Goal: Transaction & Acquisition: Purchase product/service

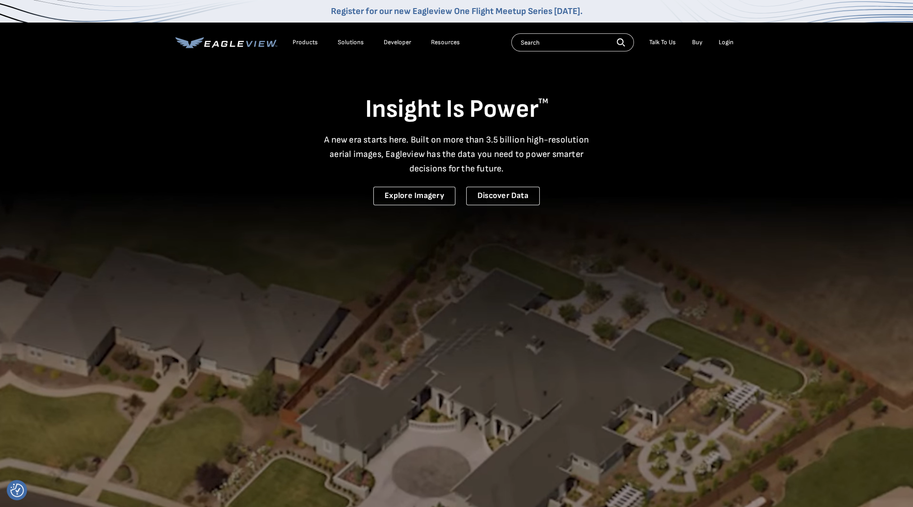
click at [725, 44] on div "Login" at bounding box center [725, 42] width 15 height 8
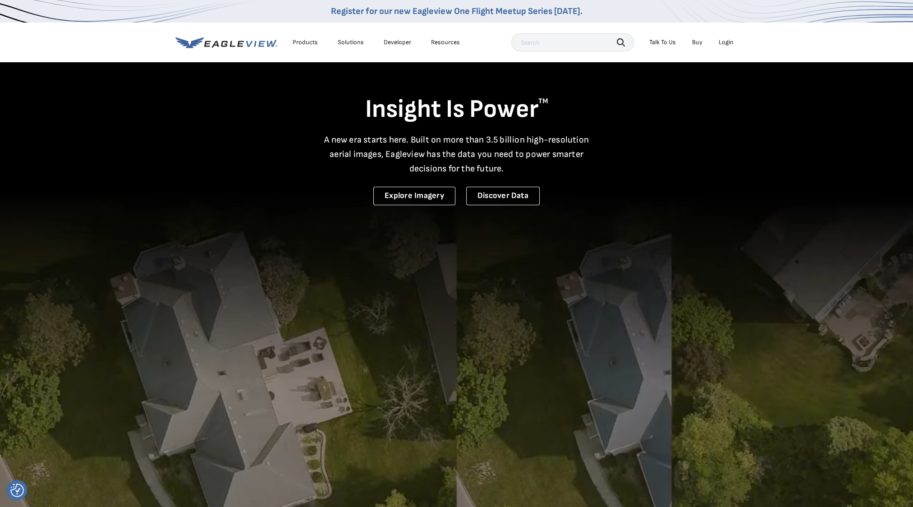
click at [732, 44] on div "Login" at bounding box center [725, 42] width 15 height 8
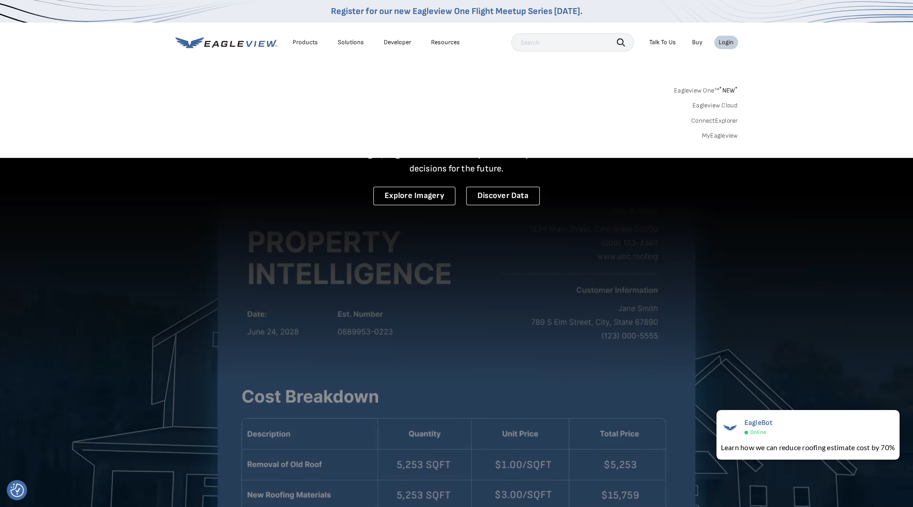
click at [730, 137] on link "MyEagleview" at bounding box center [720, 136] width 36 height 8
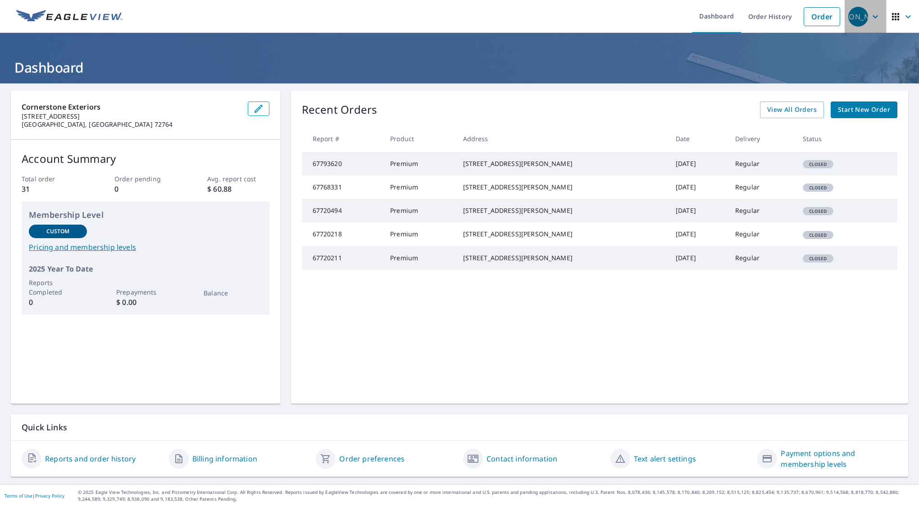
click at [870, 20] on icon "button" at bounding box center [875, 16] width 11 height 11
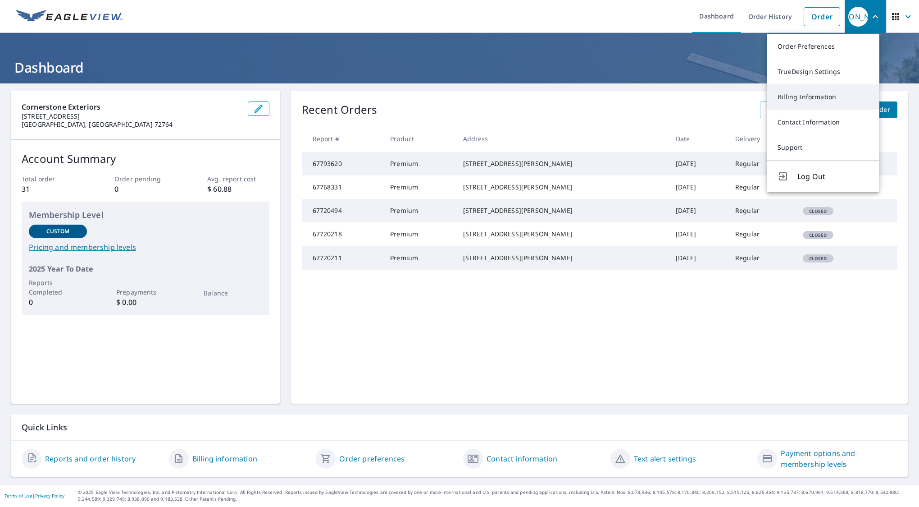
click at [822, 91] on link "Billing Information" at bounding box center [823, 96] width 113 height 25
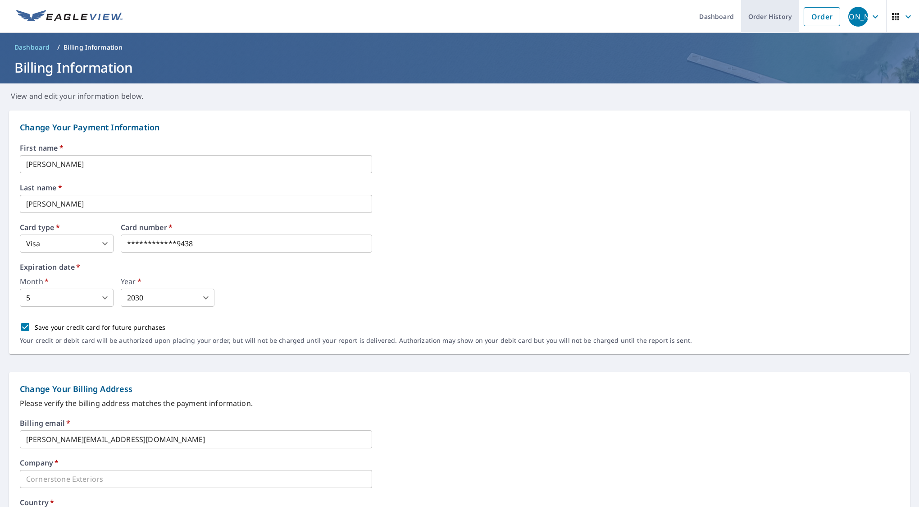
click at [749, 18] on link "Order History" at bounding box center [770, 16] width 58 height 33
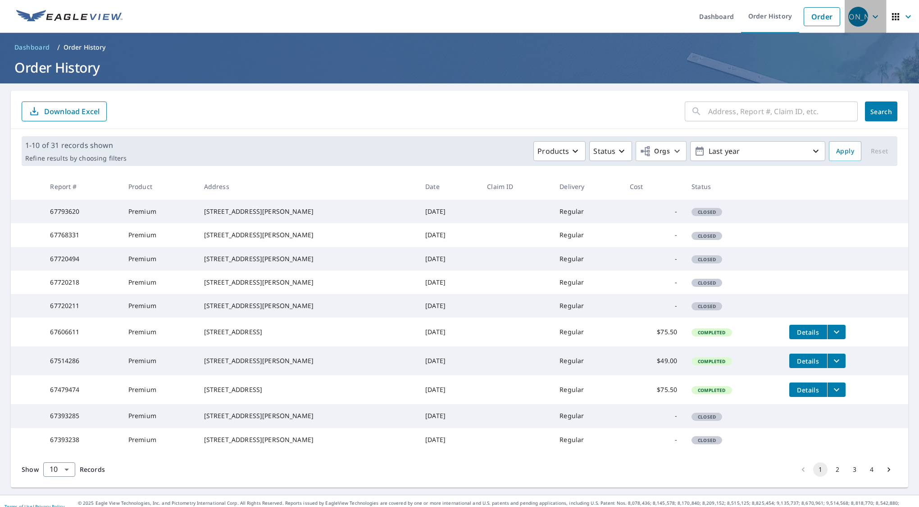
click at [866, 22] on span "JA" at bounding box center [866, 17] width 34 height 22
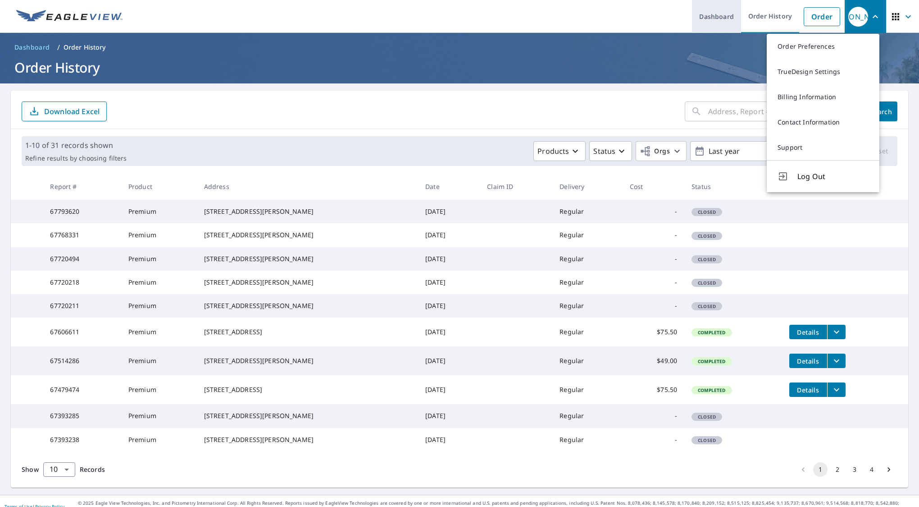
click at [725, 23] on link "Dashboard" at bounding box center [716, 16] width 49 height 33
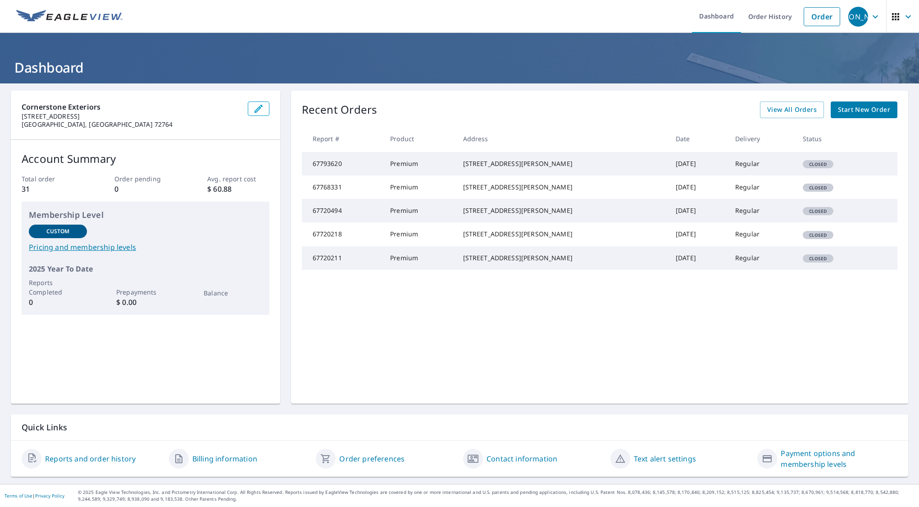
click at [785, 464] on link "Payment options and membership levels" at bounding box center [839, 459] width 117 height 22
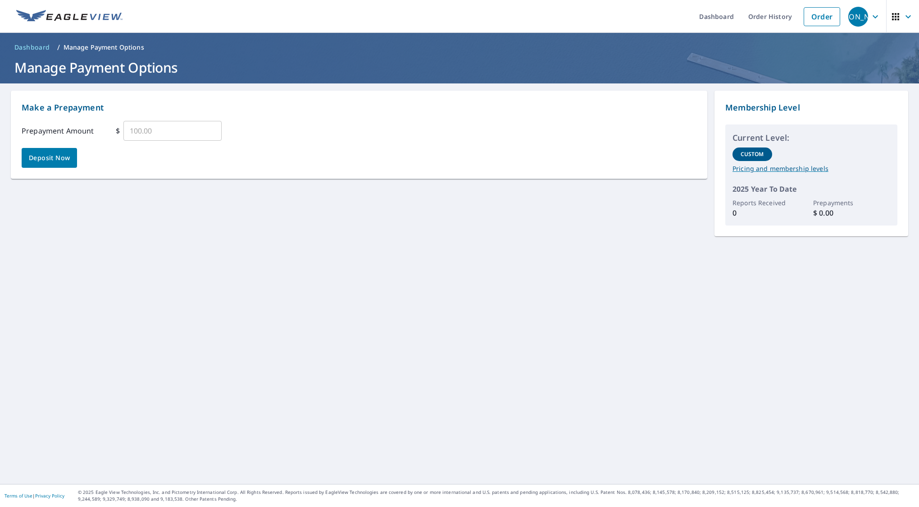
click at [750, 171] on p "Pricing and membership levels" at bounding box center [812, 168] width 158 height 8
drag, startPoint x: 150, startPoint y: 132, endPoint x: 159, endPoint y: 132, distance: 9.0
click at [150, 132] on input "text" at bounding box center [172, 130] width 98 height 25
type input "100.00"
click at [68, 161] on span "Deposit Now" at bounding box center [49, 157] width 41 height 11
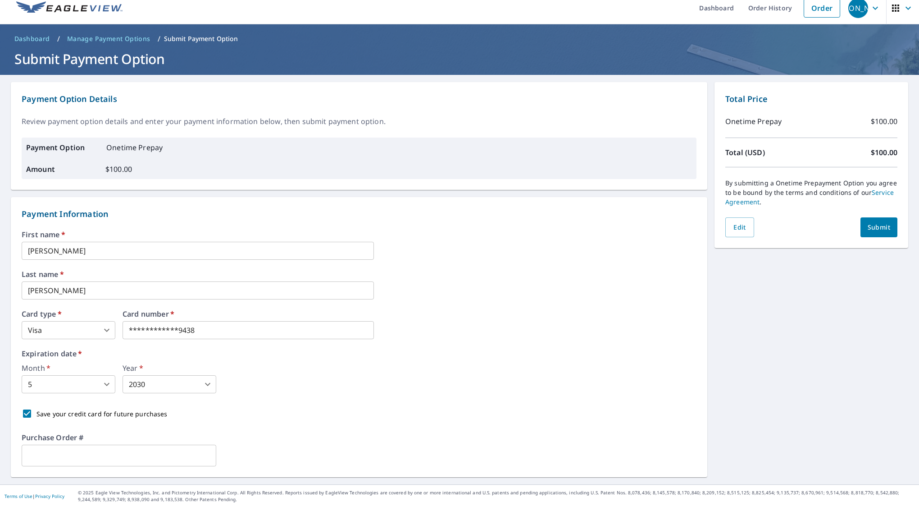
scroll to position [9, 0]
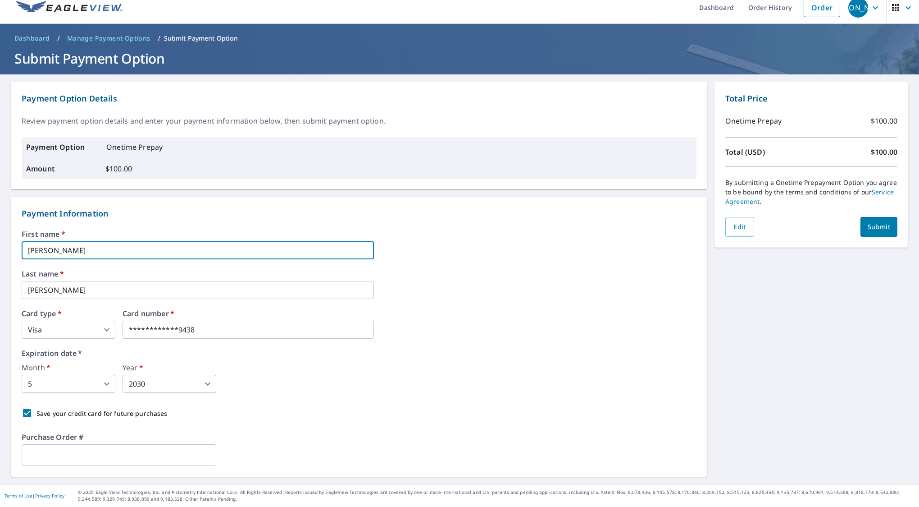
drag, startPoint x: 59, startPoint y: 252, endPoint x: 14, endPoint y: 252, distance: 46.0
click at [14, 252] on div "**********" at bounding box center [359, 336] width 697 height 280
type input "Gretchen"
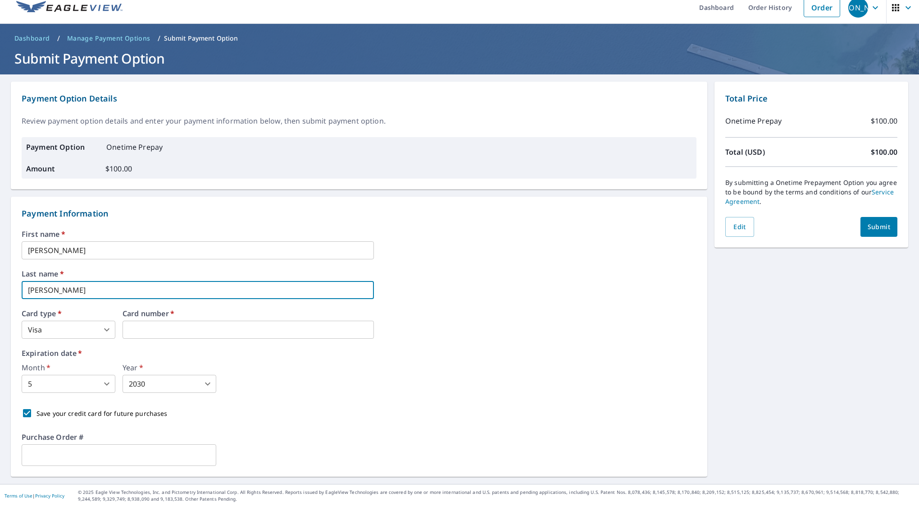
type input "N"
type input "Mikesic"
click at [260, 366] on div "Month   * 5 5 ​ Year   * 2030 2030 ​" at bounding box center [359, 378] width 675 height 29
click at [136, 169] on div "Amount $ 100.00" at bounding box center [359, 168] width 666 height 11
click at [117, 169] on p "$ 100.00" at bounding box center [118, 168] width 27 height 11
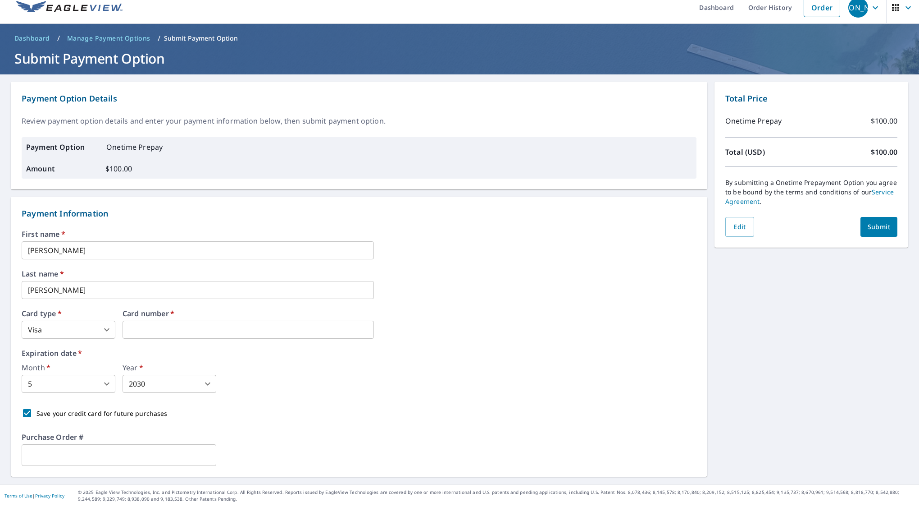
click at [124, 166] on p "$ 100.00" at bounding box center [118, 168] width 27 height 11
click at [738, 224] on span "Edit" at bounding box center [740, 226] width 14 height 11
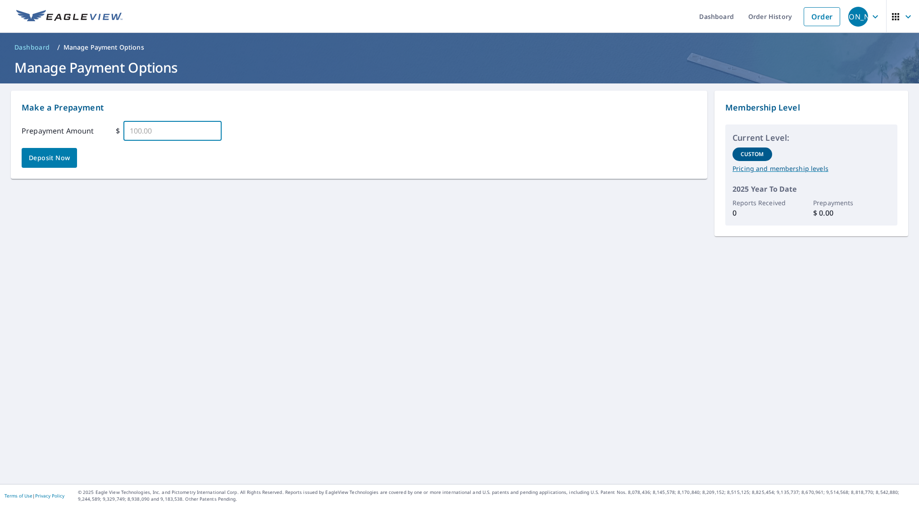
drag, startPoint x: 175, startPoint y: 131, endPoint x: 112, endPoint y: 130, distance: 63.1
click at [112, 130] on div "Prepayment Amount $ ​" at bounding box center [359, 131] width 675 height 20
click at [137, 133] on input "text" at bounding box center [172, 130] width 98 height 25
click at [143, 131] on input "text" at bounding box center [172, 130] width 98 height 25
type input "200.00"
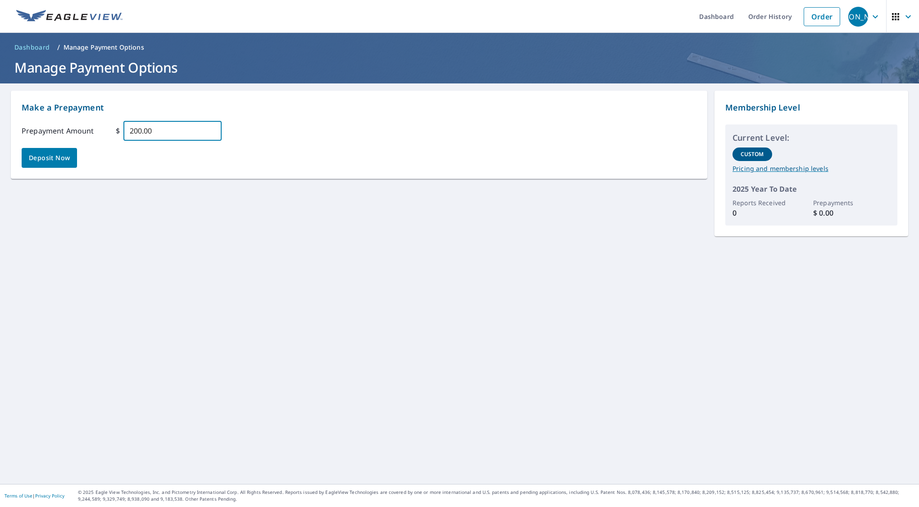
click at [368, 218] on div "Make a Prepayment Prepayment Amount $ 200.00 ​ Deposit Now Membership Level Cur…" at bounding box center [459, 283] width 919 height 400
click at [57, 160] on span "Deposit Now" at bounding box center [49, 157] width 41 height 11
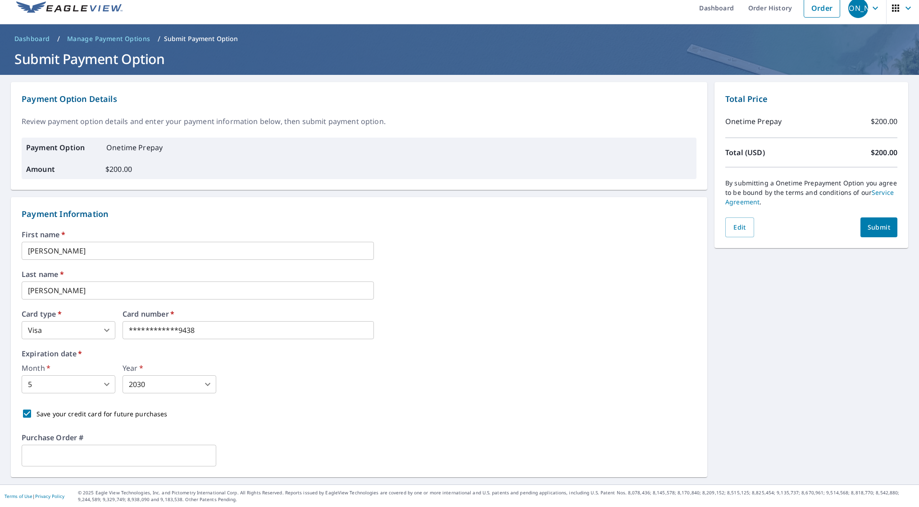
scroll to position [9, 0]
click at [29, 413] on input "Save your credit card for future purchases" at bounding box center [27, 412] width 19 height 19
checkbox input "false"
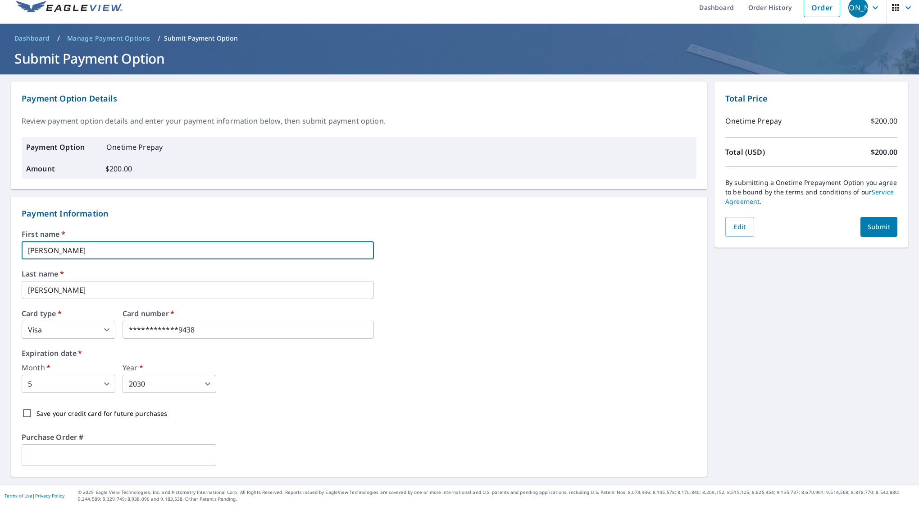
drag, startPoint x: 62, startPoint y: 251, endPoint x: -20, endPoint y: 251, distance: 81.6
click at [0, 251] on html "**********" at bounding box center [459, 253] width 919 height 507
type input "Gretchen"
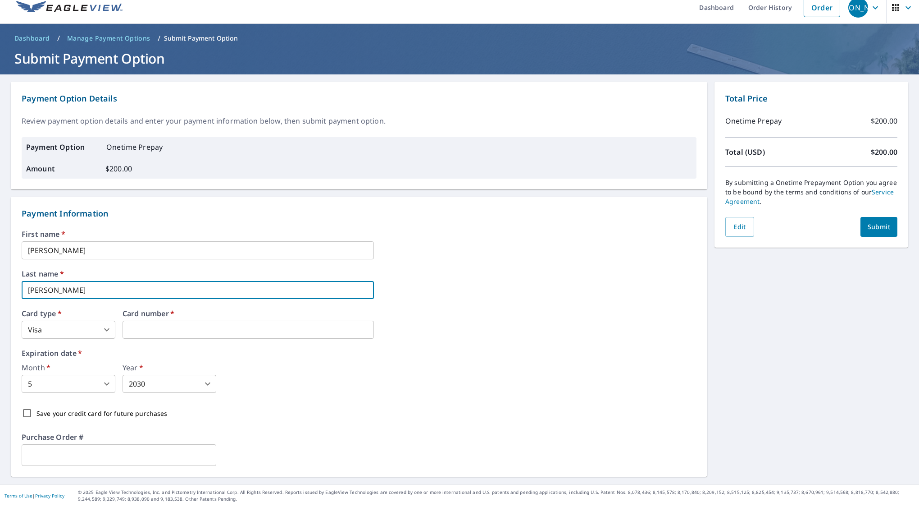
type input "Mikesic"
click at [238, 350] on label "Expiration date   *" at bounding box center [359, 352] width 675 height 7
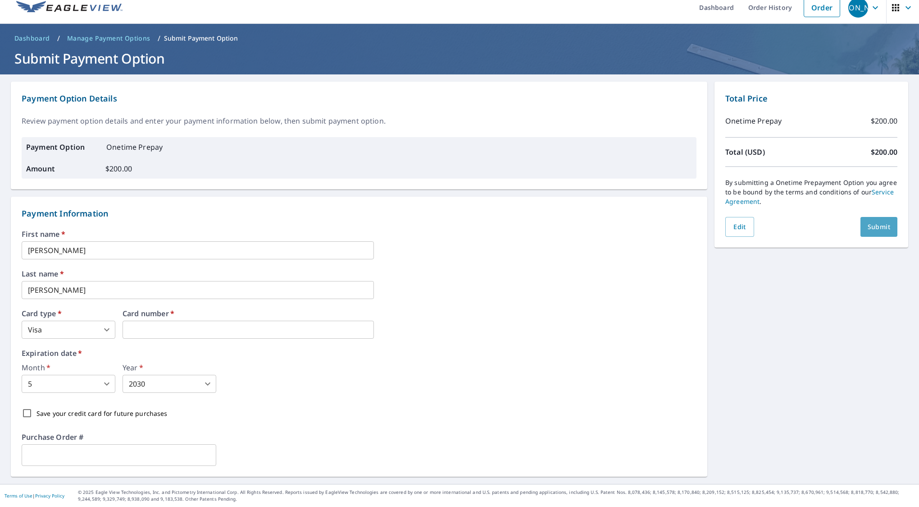
click at [877, 225] on span "Submit" at bounding box center [879, 226] width 23 height 11
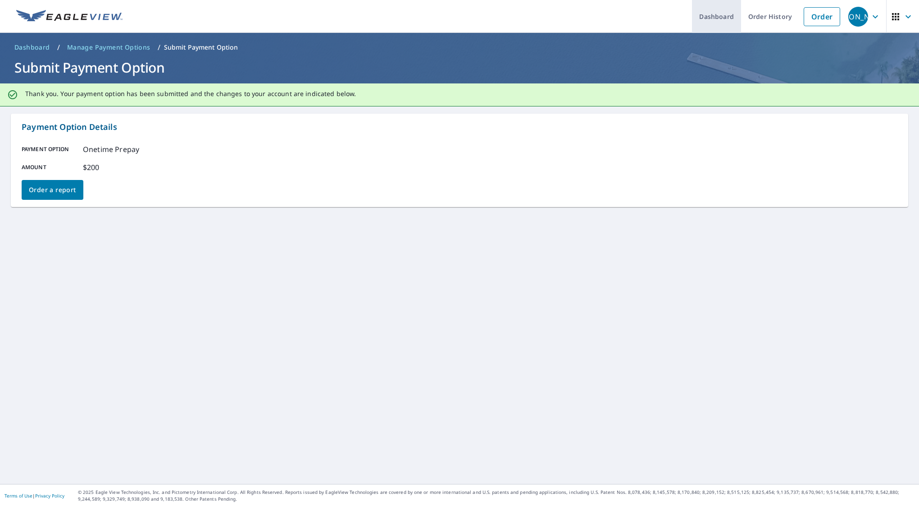
click at [709, 21] on link "Dashboard" at bounding box center [716, 16] width 49 height 33
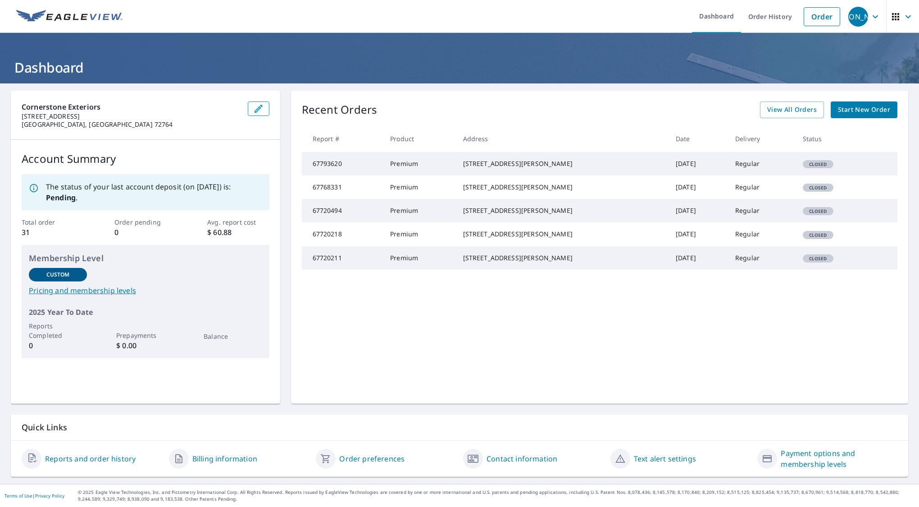
click at [19, 176] on div "Account Summary The status of your last account deposit (on 10/9/2025) is: Pend…" at bounding box center [145, 254] width 269 height 229
drag, startPoint x: 23, startPoint y: 179, endPoint x: 34, endPoint y: 192, distance: 16.6
click at [34, 192] on div "The status of your last account deposit (on 10/9/2025) is: Pending ." at bounding box center [146, 192] width 248 height 36
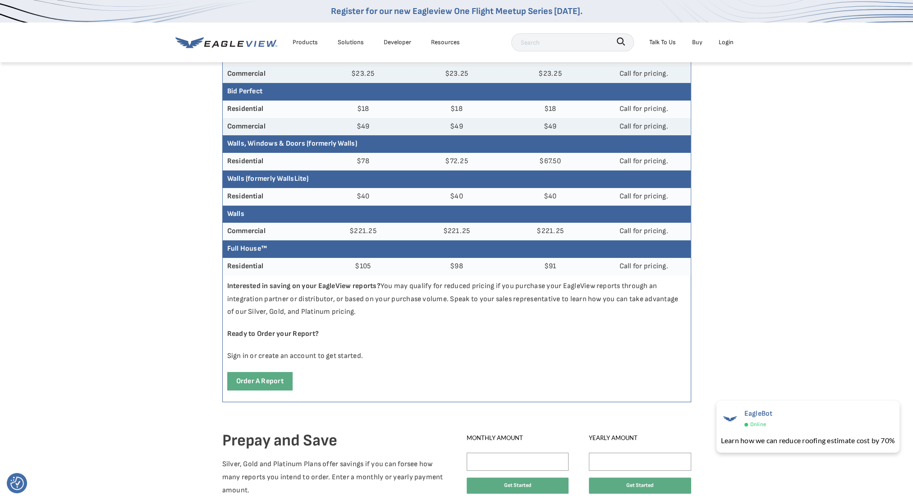
scroll to position [270, 0]
